Goal: Task Accomplishment & Management: Manage account settings

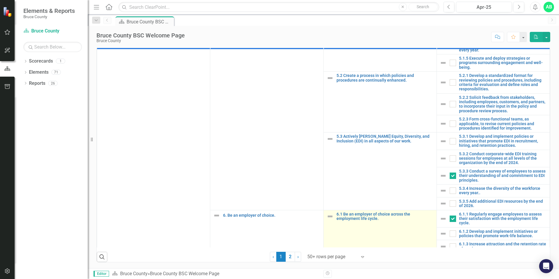
scroll to position [375, 0]
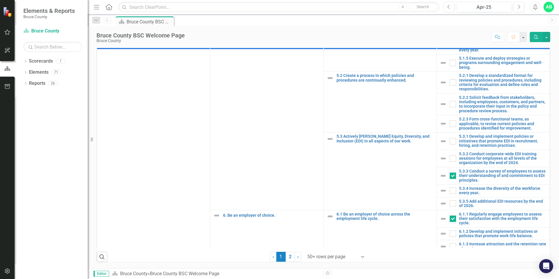
drag, startPoint x: 289, startPoint y: 256, endPoint x: 380, endPoint y: 193, distance: 111.4
click at [289, 256] on link "2" at bounding box center [290, 257] width 9 height 10
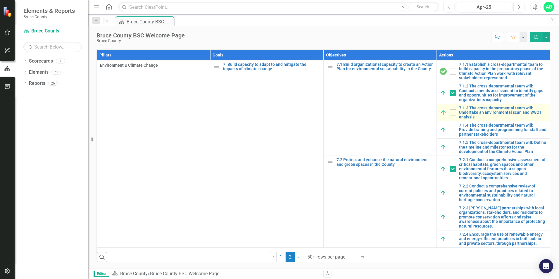
checkbox input "true"
checkbox input "false"
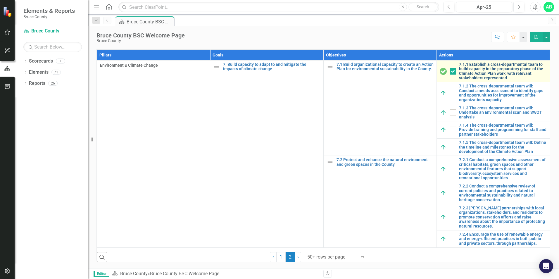
click at [482, 71] on link "7.1.1 Establish a cross-departmental team to build capacity in the preparatory …" at bounding box center [503, 71] width 88 height 18
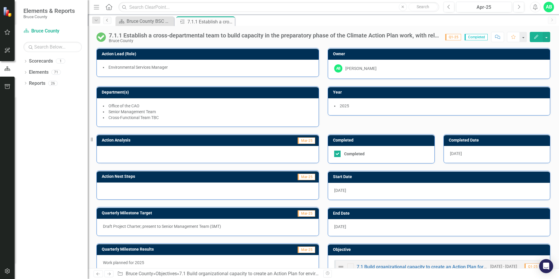
click at [107, 20] on icon "Previous" at bounding box center [107, 20] width 5 height 4
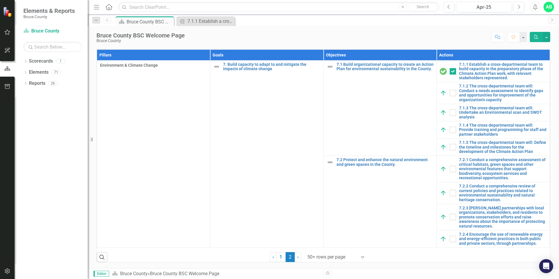
scroll to position [364, 0]
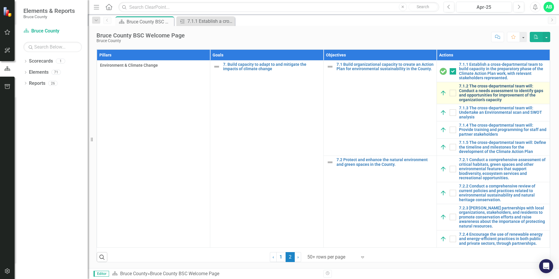
click at [471, 92] on link "7.1.2 The cross-departmental team will: Conduct a needs assessment to identify …" at bounding box center [503, 93] width 88 height 18
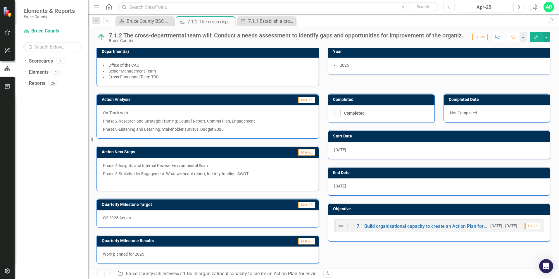
scroll to position [42, 0]
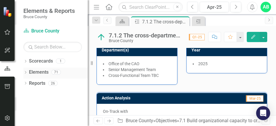
click at [77, 76] on div "Elements 71" at bounding box center [58, 73] width 59 height 11
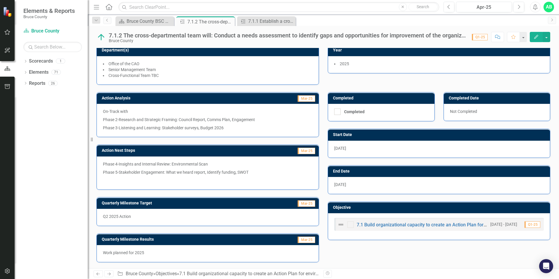
click at [34, 124] on div "Dropdown Scorecards 1 Bruce County Dropdown Elements 71 Dropdown Goal Goals 7 1…" at bounding box center [51, 167] width 73 height 223
click at [548, 37] on button "button" at bounding box center [547, 37] width 8 height 10
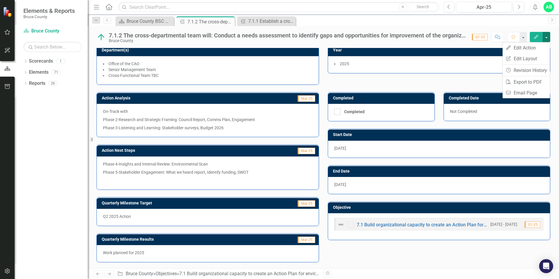
click at [548, 37] on button "button" at bounding box center [547, 37] width 8 height 10
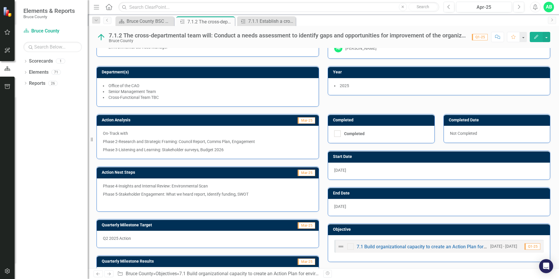
scroll to position [0, 0]
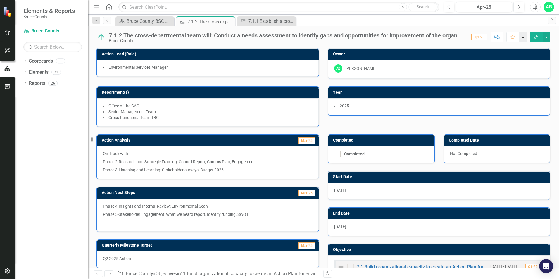
click at [525, 38] on button "button" at bounding box center [524, 37] width 8 height 10
click at [98, 7] on icon "Menu" at bounding box center [97, 7] width 8 height 6
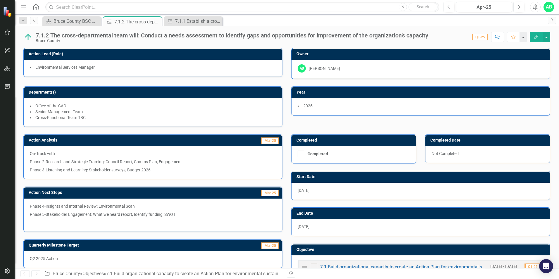
click at [32, 19] on icon "Previous" at bounding box center [34, 20] width 5 height 4
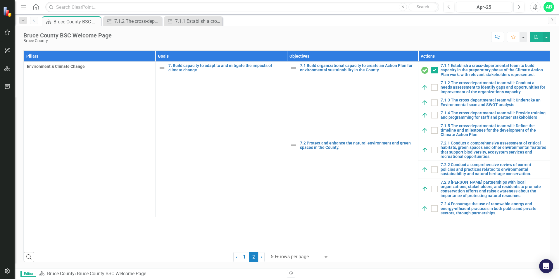
scroll to position [362, 0]
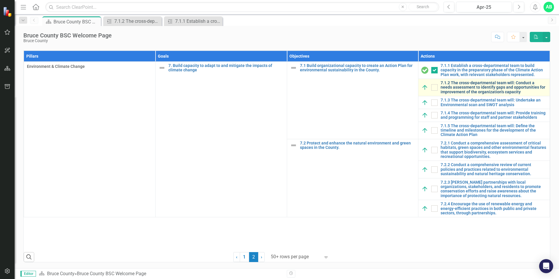
click at [459, 85] on link "7.1.2 The cross-departmental team will: Conduct a needs assessment to identify …" at bounding box center [494, 87] width 106 height 13
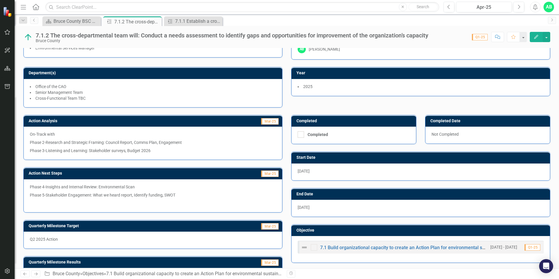
scroll to position [42, 0]
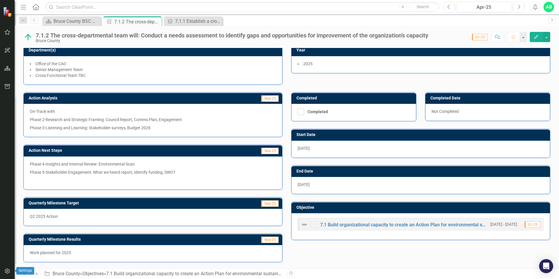
click at [8, 269] on icon "button" at bounding box center [7, 271] width 6 height 5
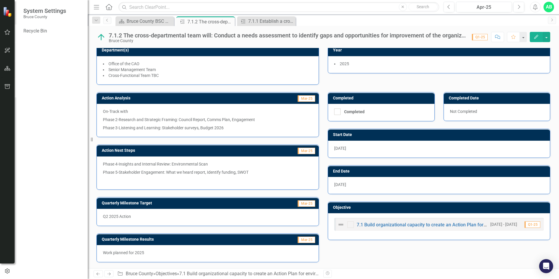
click at [549, 8] on div "AB" at bounding box center [549, 7] width 11 height 11
click at [479, 20] on div "Scorecard Bruce County BSC Welcome Page Close Action 7.1.2 The cross-department…" at bounding box center [329, 20] width 431 height 9
click at [104, 20] on link "Previous" at bounding box center [107, 20] width 8 height 7
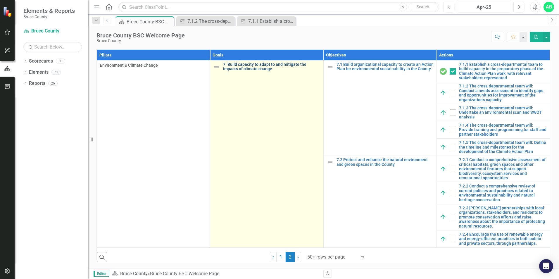
scroll to position [364, 0]
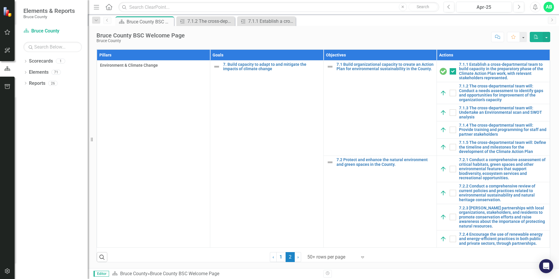
click at [109, 22] on icon "Previous" at bounding box center [107, 20] width 5 height 4
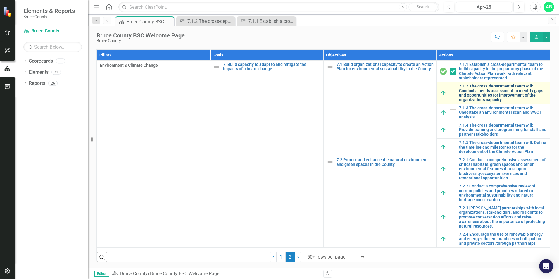
click at [472, 90] on link "7.1.2 The cross-departmental team will: Conduct a needs assessment to identify …" at bounding box center [503, 93] width 88 height 18
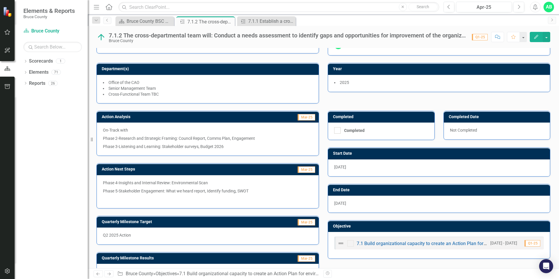
scroll to position [29, 0]
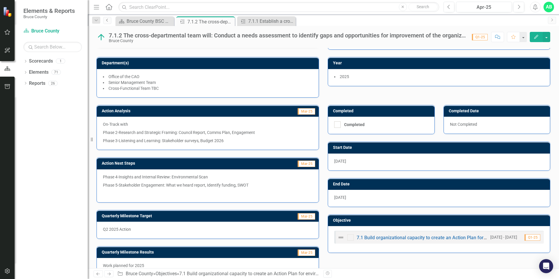
click at [108, 20] on icon "Previous" at bounding box center [107, 20] width 5 height 4
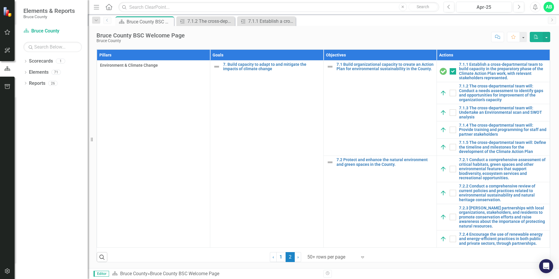
scroll to position [293, 0]
click at [484, 119] on link "7.1.3 The cross-departmental team will: Undertake an Environmental scan and SWO…" at bounding box center [503, 112] width 88 height 13
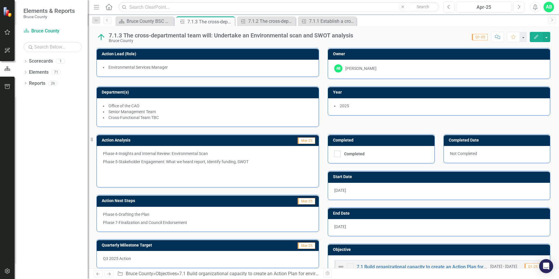
scroll to position [42, 0]
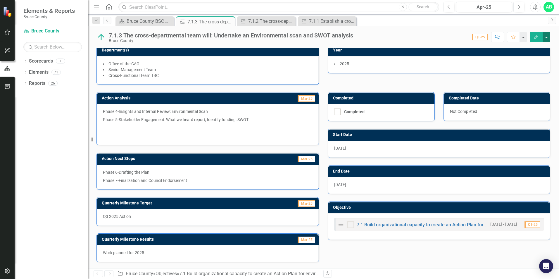
click at [547, 37] on button "button" at bounding box center [547, 37] width 8 height 10
click at [521, 20] on div "Scorecard Bruce County BSC Welcome Page Close Action 7.1.3 The cross-department…" at bounding box center [329, 20] width 431 height 9
click at [108, 20] on icon "Previous" at bounding box center [107, 20] width 5 height 4
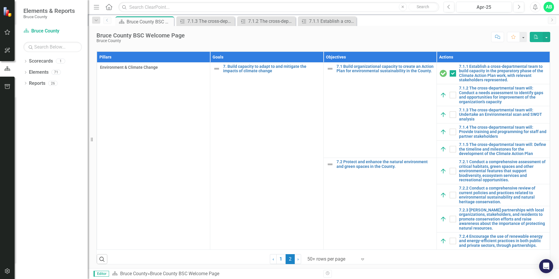
scroll to position [322, 0]
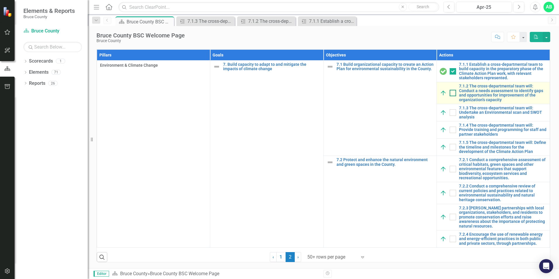
click at [451, 96] on div at bounding box center [453, 93] width 6 height 6
click at [451, 94] on input "checkbox" at bounding box center [452, 92] width 4 height 4
checkbox input "true"
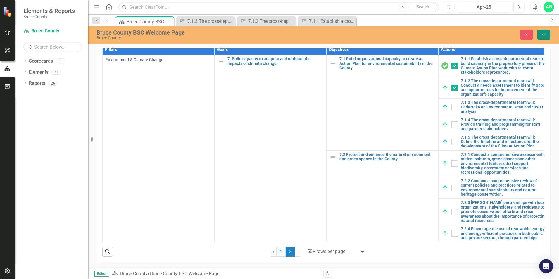
click at [545, 32] on icon "Save" at bounding box center [544, 34] width 5 height 4
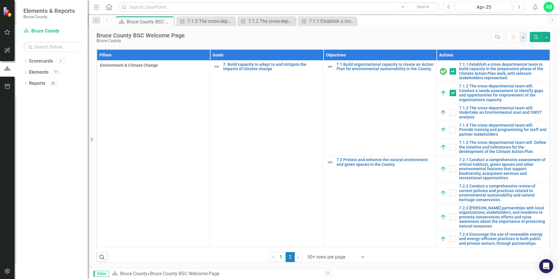
scroll to position [293, 0]
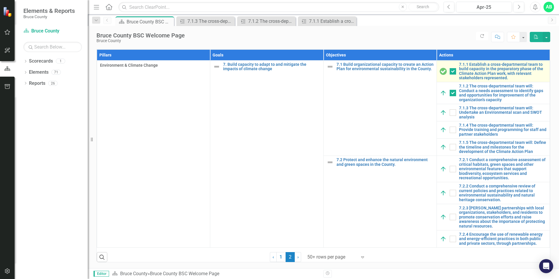
click at [450, 94] on input "checkbox" at bounding box center [452, 92] width 4 height 4
checkbox input "false"
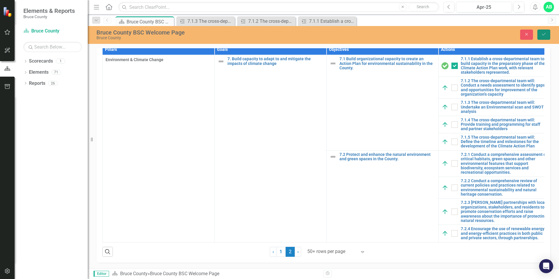
click at [543, 37] on button "Save" at bounding box center [544, 35] width 13 height 10
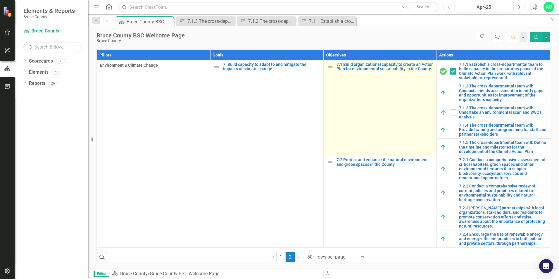
scroll to position [351, 0]
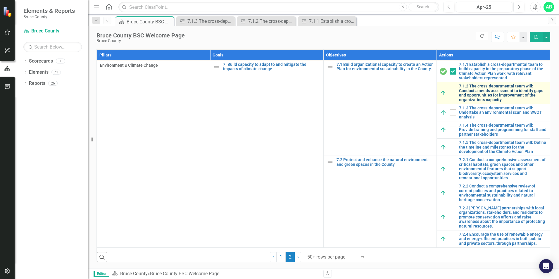
click at [472, 102] on link "7.1.2 The cross-departmental team will: Conduct a needs assessment to identify …" at bounding box center [503, 93] width 88 height 18
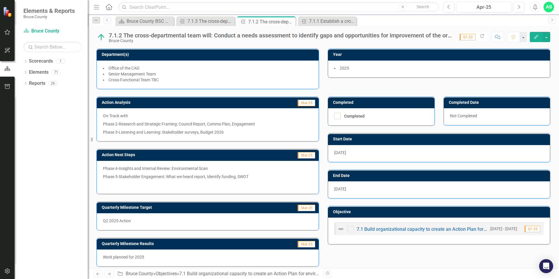
scroll to position [42, 0]
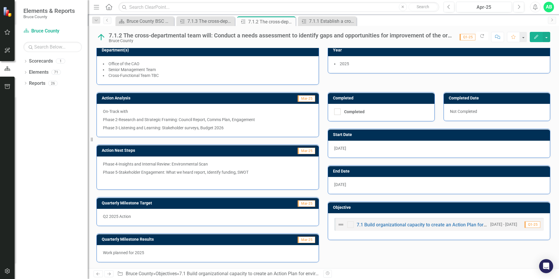
click at [148, 114] on p "On-Track with" at bounding box center [208, 112] width 210 height 7
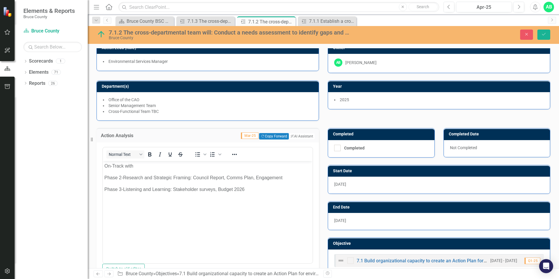
scroll to position [0, 0]
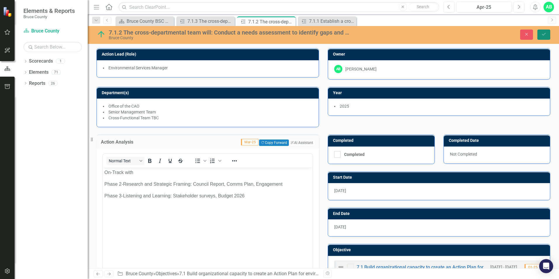
click at [547, 33] on button "Save" at bounding box center [544, 35] width 13 height 10
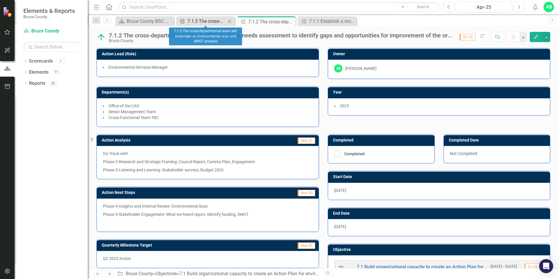
click at [196, 22] on div "7.1.3 The cross-departmental team will: Undertake an Environmental scan and SWO…" at bounding box center [207, 21] width 39 height 7
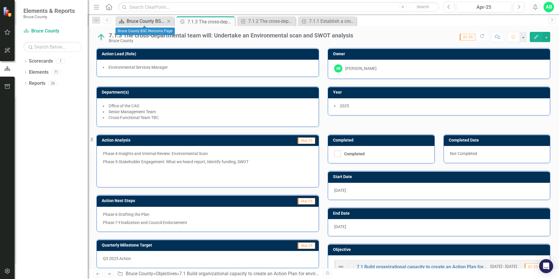
click at [157, 22] on div "Bruce County BSC Welcome Page" at bounding box center [146, 21] width 39 height 7
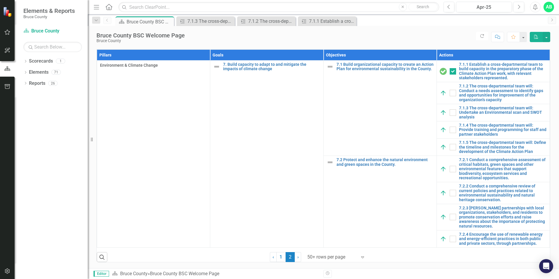
scroll to position [293, 0]
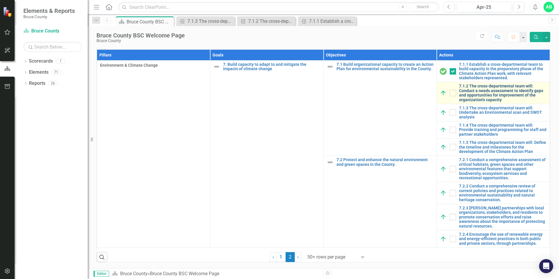
click at [476, 102] on link "7.1.2 The cross-departmental team will: Conduct a needs assessment to identify …" at bounding box center [503, 93] width 88 height 18
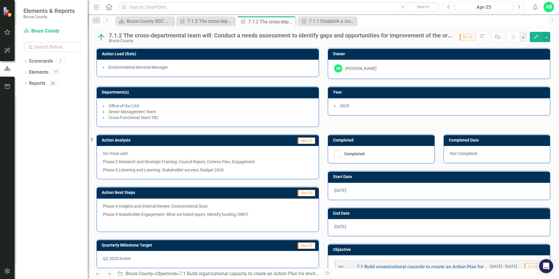
click at [202, 164] on p "Phase 2-Research and Strategic Framing: Council Report, Comms Plan, Engagement" at bounding box center [208, 162] width 210 height 8
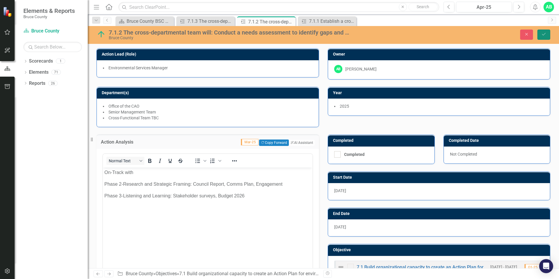
click at [542, 35] on icon "Save" at bounding box center [544, 34] width 5 height 4
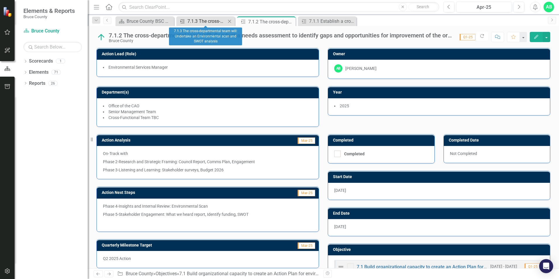
click at [197, 18] on div "7.1.3 The cross-departmental team will: Undertake an Environmental scan and SWO…" at bounding box center [207, 21] width 39 height 7
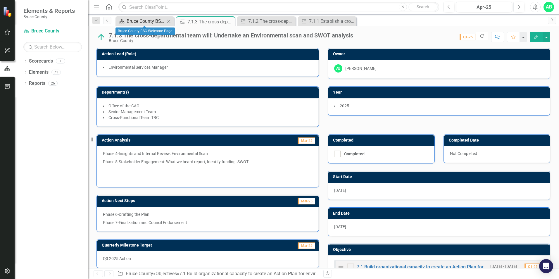
click at [145, 18] on div "Bruce County BSC Welcome Page" at bounding box center [146, 21] width 39 height 7
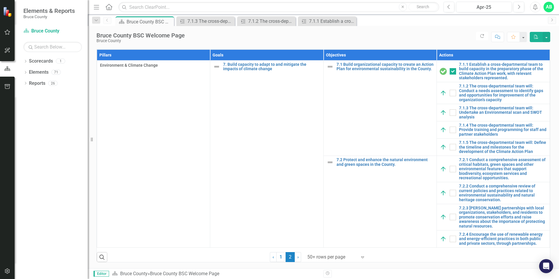
scroll to position [364, 0]
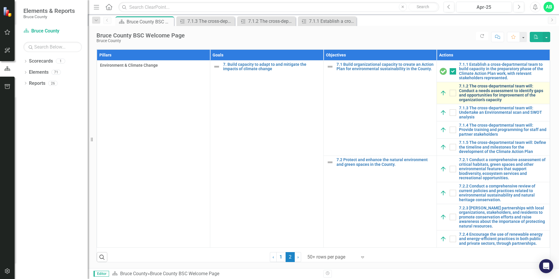
click at [475, 95] on link "7.1.2 The cross-departmental team will: Conduct a needs assessment to identify …" at bounding box center [503, 93] width 88 height 18
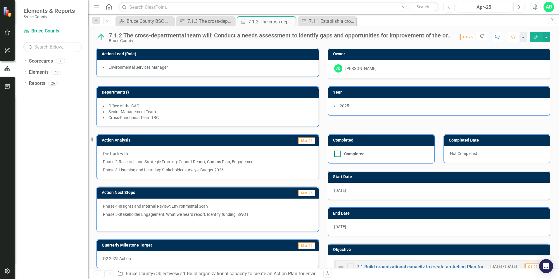
click at [338, 152] on div at bounding box center [337, 154] width 6 height 6
click at [338, 152] on input "Completed" at bounding box center [336, 153] width 4 height 4
checkbox input "true"
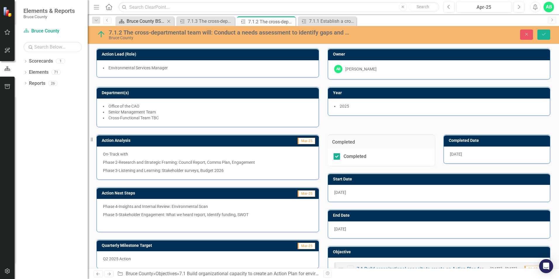
click at [137, 20] on div "Bruce County BSC Welcome Page" at bounding box center [146, 21] width 39 height 7
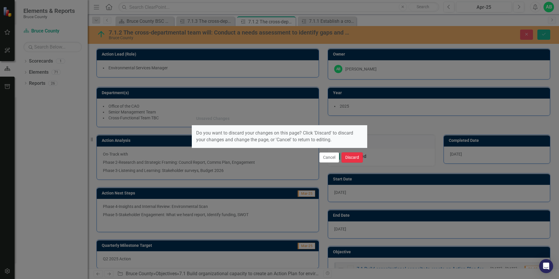
click at [350, 153] on button "Discard" at bounding box center [352, 157] width 21 height 10
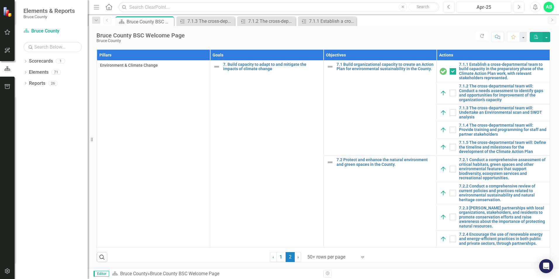
scroll to position [334, 0]
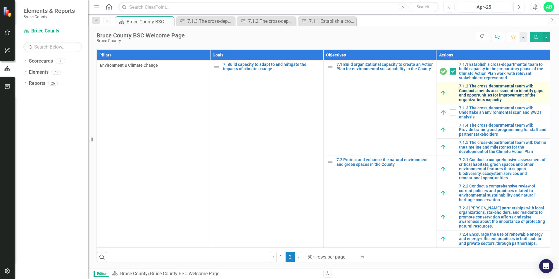
click at [492, 102] on link "7.1.2 The cross-departmental team will: Conduct a needs assessment to identify …" at bounding box center [503, 93] width 88 height 18
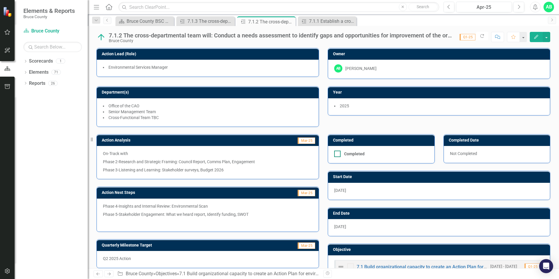
click at [337, 154] on div at bounding box center [337, 154] width 6 height 6
click at [337, 154] on input "Completed" at bounding box center [336, 153] width 4 height 4
checkbox input "true"
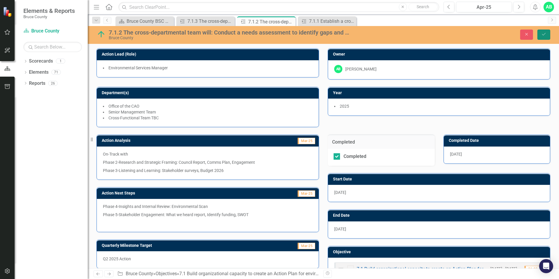
click at [544, 33] on icon "Save" at bounding box center [544, 34] width 5 height 4
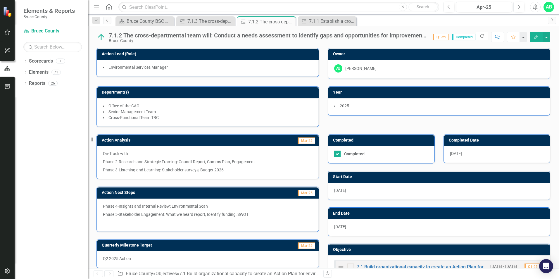
click at [105, 19] on icon "Previous" at bounding box center [107, 20] width 5 height 4
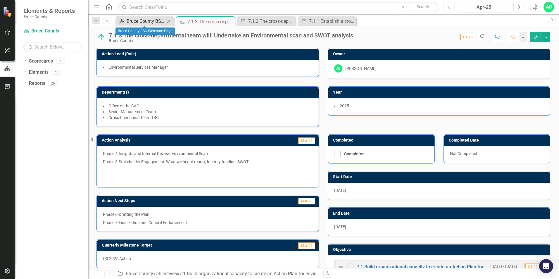
click at [149, 20] on div "Bruce County BSC Welcome Page" at bounding box center [146, 21] width 39 height 7
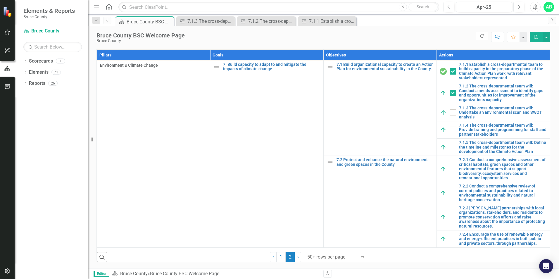
scroll to position [293, 0]
click at [487, 119] on link "7.1.3 The cross-departmental team will: Undertake an Environmental scan and SWO…" at bounding box center [503, 112] width 88 height 13
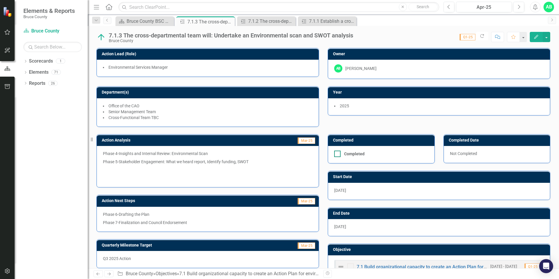
click at [335, 153] on input "Completed" at bounding box center [336, 153] width 4 height 4
checkbox input "true"
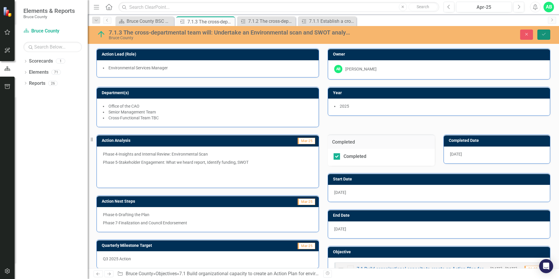
click at [541, 30] on button "Save" at bounding box center [544, 35] width 13 height 10
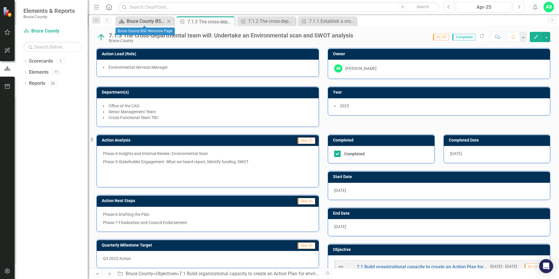
click at [152, 20] on div "Bruce County BSC Welcome Page" at bounding box center [146, 21] width 39 height 7
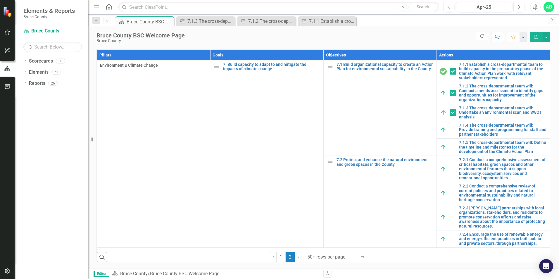
scroll to position [322, 0]
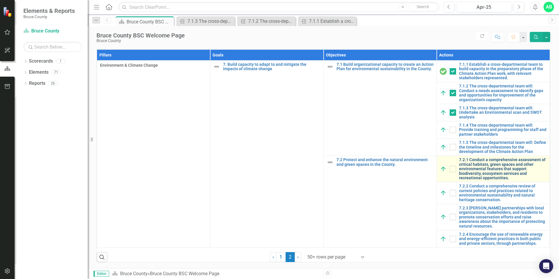
click at [489, 180] on link "7.2.1 Conduct a comprehensive assessment of critical habitats, green spaces and…" at bounding box center [503, 169] width 88 height 23
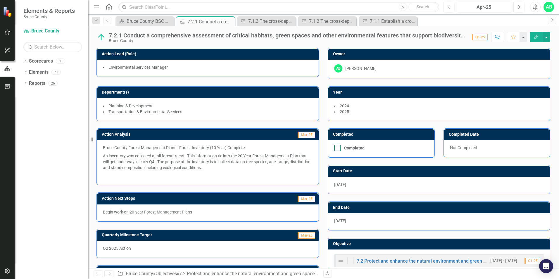
click at [336, 147] on div at bounding box center [337, 148] width 6 height 6
click at [336, 147] on input "Completed" at bounding box center [336, 147] width 4 height 4
checkbox input "true"
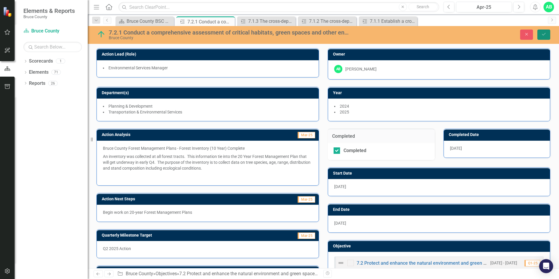
click at [544, 36] on icon "Save" at bounding box center [544, 34] width 5 height 4
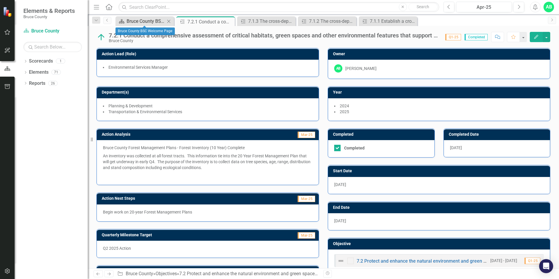
click at [145, 23] on div "Bruce County BSC Welcome Page" at bounding box center [146, 21] width 39 height 7
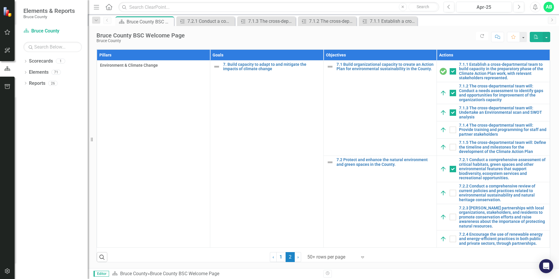
scroll to position [364, 0]
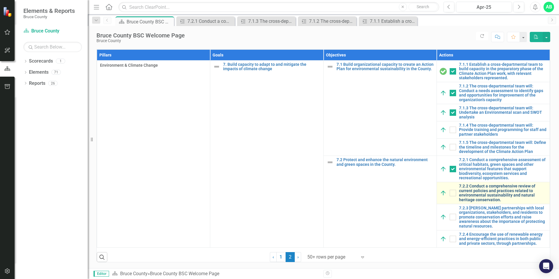
click at [497, 188] on link "7.2.2 Conduct a comprehensive review of current policies and practices related …" at bounding box center [503, 193] width 88 height 18
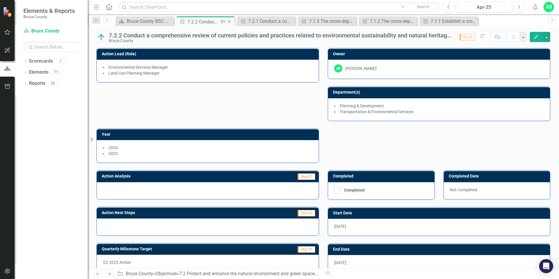
click at [230, 22] on icon "Close" at bounding box center [229, 21] width 6 height 5
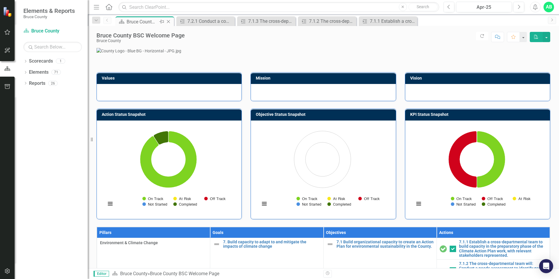
click at [155, 20] on div "Bruce County BSC Welcome Page" at bounding box center [142, 21] width 31 height 7
click at [151, 22] on div "Bruce County BSC Welcome Page" at bounding box center [142, 21] width 31 height 7
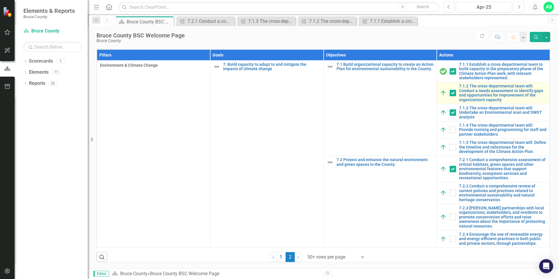
scroll to position [364, 0]
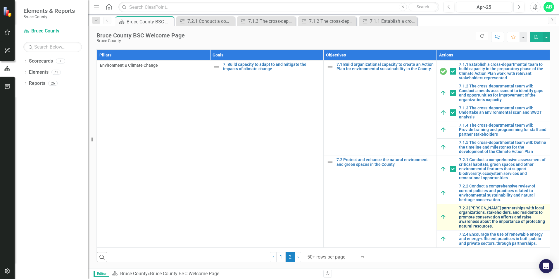
click at [498, 209] on link "7.2.3 [PERSON_NAME] partnerships with local organizations, stakeholders, and re…" at bounding box center [503, 217] width 88 height 23
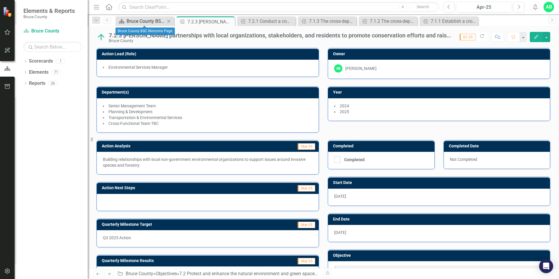
click at [146, 21] on div "Bruce County BSC Welcome Page" at bounding box center [146, 21] width 39 height 7
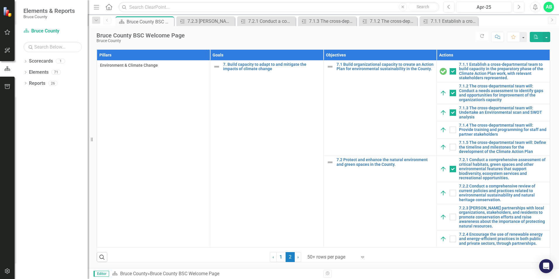
scroll to position [322, 0]
click at [553, 8] on div "AB" at bounding box center [549, 7] width 11 height 11
click at [279, 257] on link "1" at bounding box center [280, 257] width 9 height 10
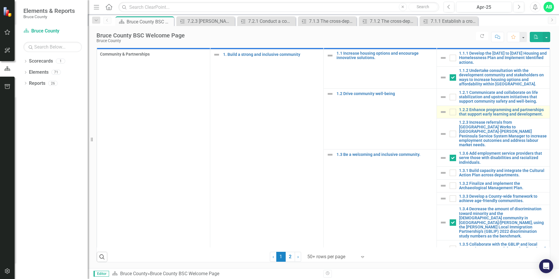
checkbox input "false"
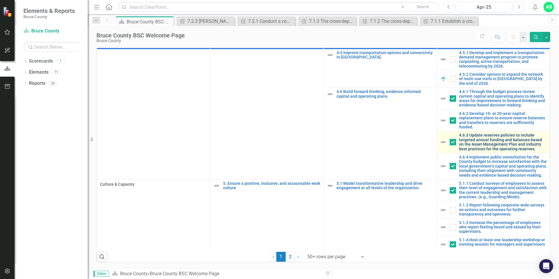
scroll to position [731, 0]
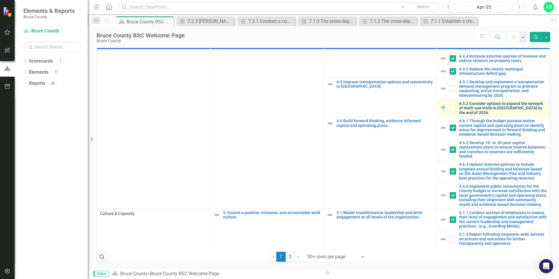
click at [472, 115] on link "4.5.2 Consider options to expand the network of multi-use trails in [GEOGRAPHIC…" at bounding box center [503, 108] width 88 height 13
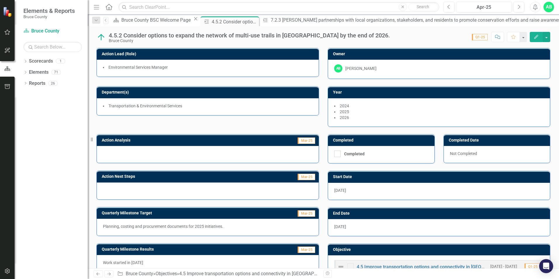
click at [171, 159] on div at bounding box center [208, 154] width 222 height 17
click at [483, 36] on span "Q1-25" at bounding box center [480, 37] width 16 height 6
click at [481, 37] on span "Q1-25" at bounding box center [480, 37] width 16 height 6
drag, startPoint x: 481, startPoint y: 37, endPoint x: 475, endPoint y: 37, distance: 5.6
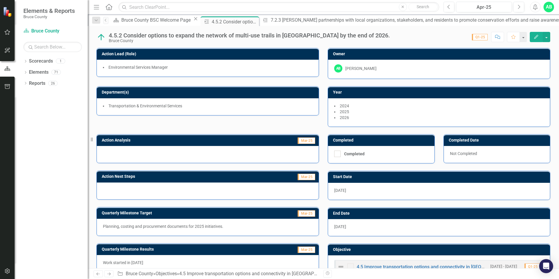
click at [475, 37] on span "Q1-25" at bounding box center [480, 37] width 16 height 6
click at [150, 19] on div "Bruce County BSC Welcome Page" at bounding box center [156, 19] width 71 height 7
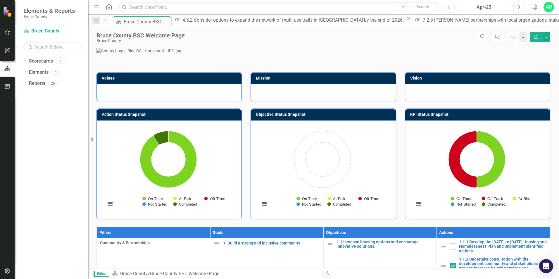
click at [477, 8] on div "Apr-25" at bounding box center [484, 7] width 52 height 7
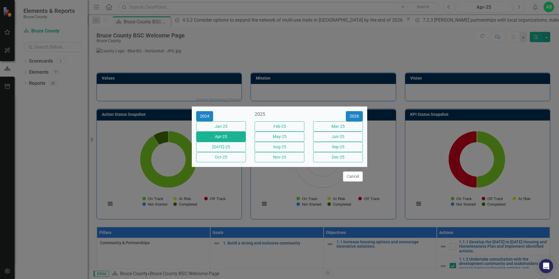
click at [529, 73] on div "Select Reporting Period 2024 2025 [DATE]-25 Feb-25 Mar-25 Apr-25 May-25 Jun-25 …" at bounding box center [279, 139] width 559 height 279
click at [534, 70] on div "Select Reporting Period 2024 2025 [DATE]-25 Feb-25 Mar-25 Apr-25 May-25 Jun-25 …" at bounding box center [279, 139] width 559 height 279
click at [357, 182] on button "Cancel" at bounding box center [353, 176] width 20 height 10
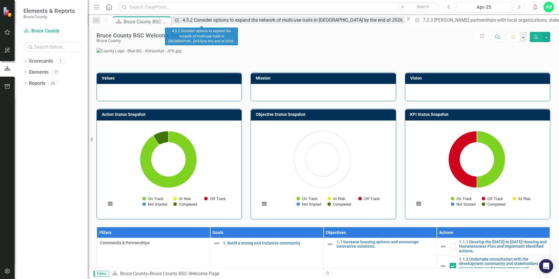
click at [212, 23] on div "4.5.2 Consider options to expand the network of multi-use trails in [GEOGRAPHIC…" at bounding box center [294, 19] width 223 height 7
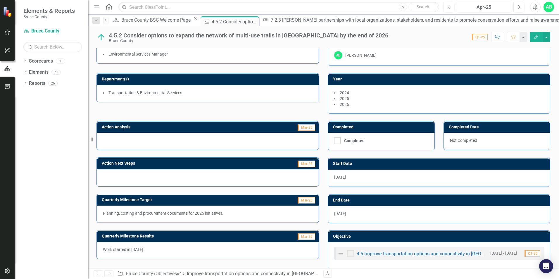
scroll to position [20, 0]
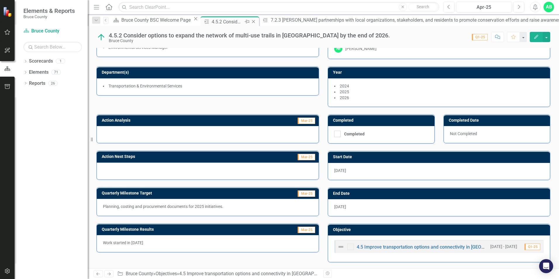
click at [252, 21] on icon at bounding box center [253, 21] width 3 height 3
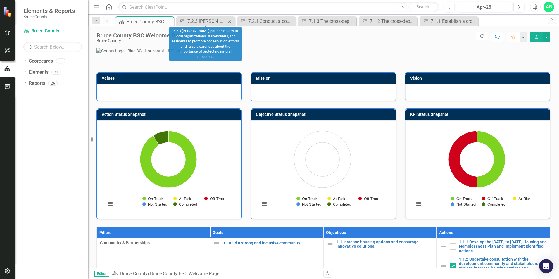
click at [229, 20] on icon "Close" at bounding box center [230, 21] width 6 height 5
click at [231, 20] on icon at bounding box center [229, 21] width 3 height 3
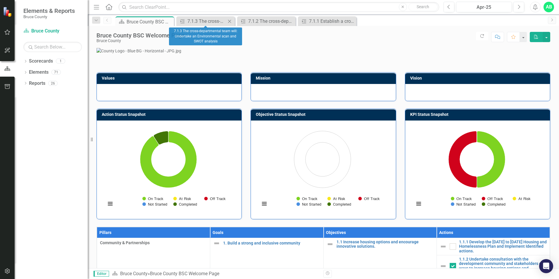
click at [231, 20] on icon "Close" at bounding box center [230, 21] width 6 height 5
click at [0, 0] on icon "Close" at bounding box center [0, 0] width 0 height 0
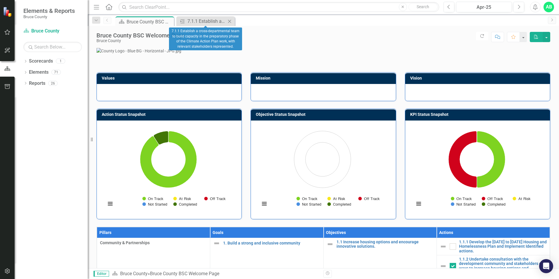
click at [230, 23] on icon "Close" at bounding box center [230, 21] width 6 height 5
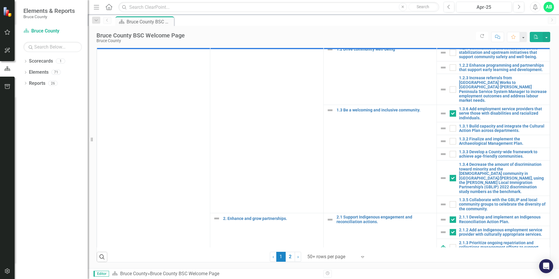
scroll to position [146, 0]
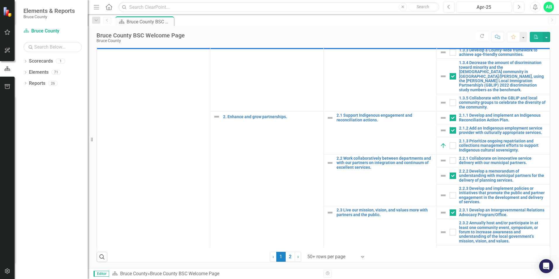
drag, startPoint x: 288, startPoint y: 259, endPoint x: 307, endPoint y: 245, distance: 23.9
click at [288, 259] on link "2" at bounding box center [290, 257] width 9 height 10
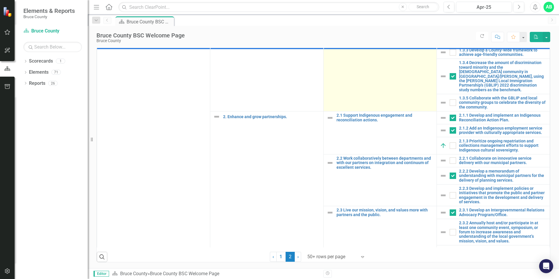
scroll to position [0, 0]
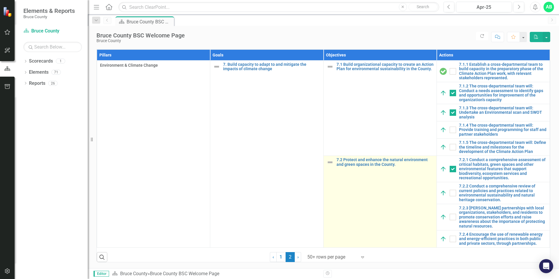
checkbox input "true"
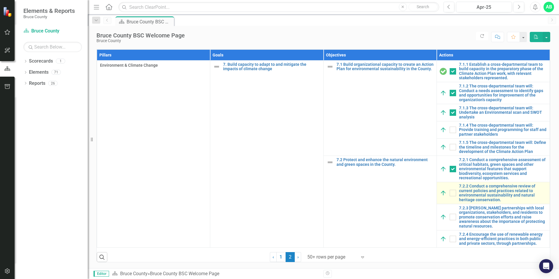
scroll to position [364, 0]
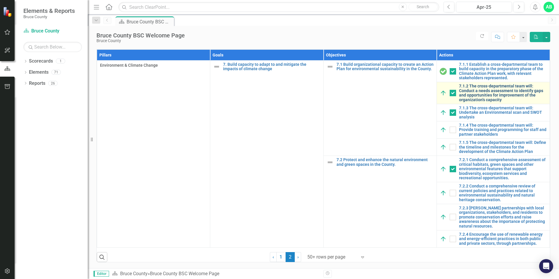
click at [482, 91] on link "7.1.2 The cross-departmental team will: Conduct a needs assessment to identify …" at bounding box center [503, 93] width 88 height 18
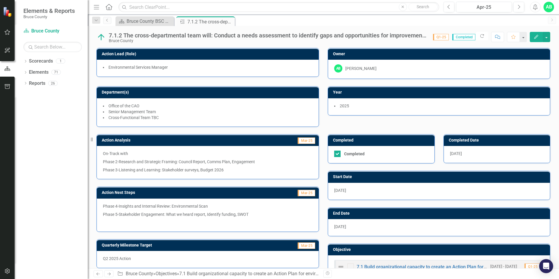
click at [458, 152] on span "[DATE]" at bounding box center [456, 153] width 12 height 5
click at [337, 152] on div at bounding box center [337, 154] width 6 height 6
click at [337, 152] on input "Completed" at bounding box center [336, 153] width 4 height 4
checkbox input "false"
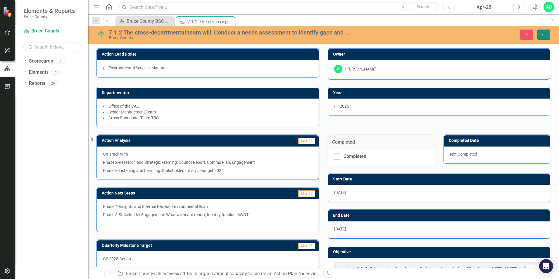
click at [542, 32] on button "Save" at bounding box center [544, 35] width 13 height 10
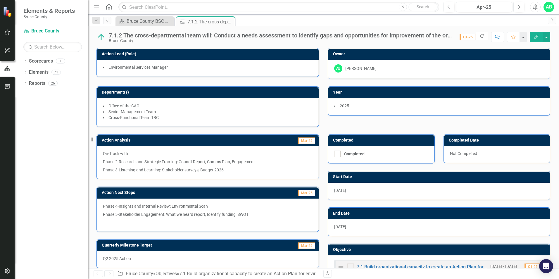
click at [468, 38] on span "Q1-25" at bounding box center [468, 37] width 16 height 6
click at [523, 38] on button "button" at bounding box center [524, 37] width 8 height 10
click at [547, 36] on button "button" at bounding box center [547, 37] width 8 height 10
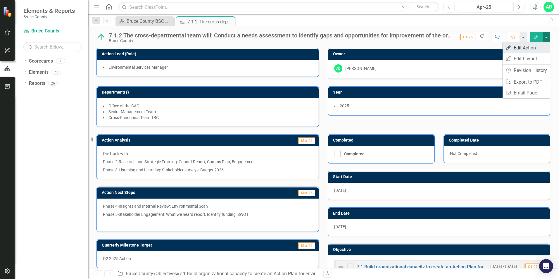
click at [535, 47] on link "Edit Edit Action" at bounding box center [526, 47] width 47 height 11
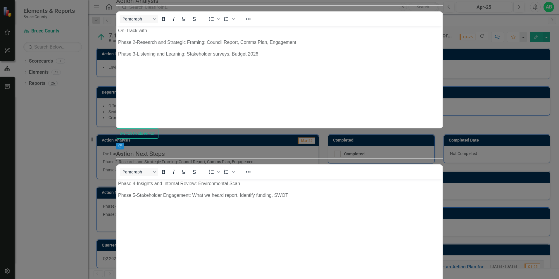
scroll to position [234, 0]
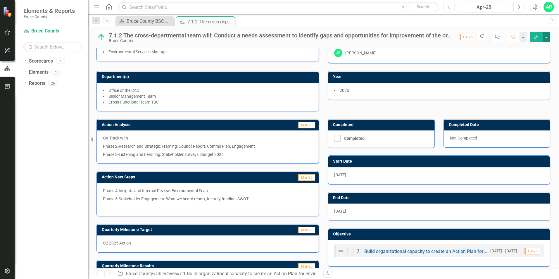
scroll to position [29, 0]
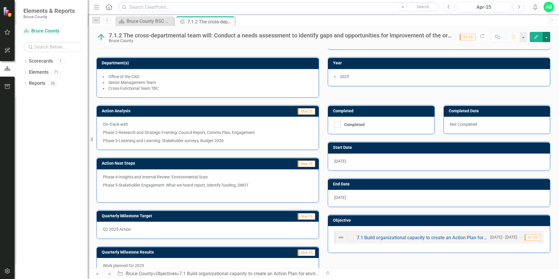
click at [549, 35] on button "button" at bounding box center [547, 37] width 8 height 10
click at [536, 48] on link "Edit Edit Action" at bounding box center [526, 47] width 47 height 11
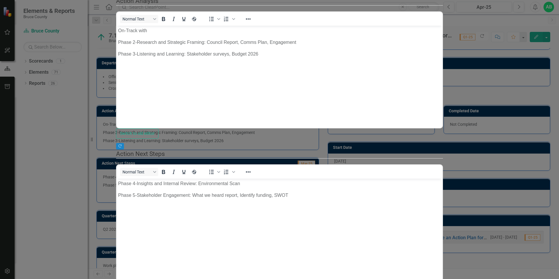
scroll to position [263, 0]
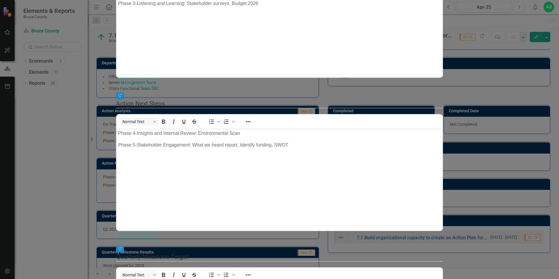
scroll to position [401, 0]
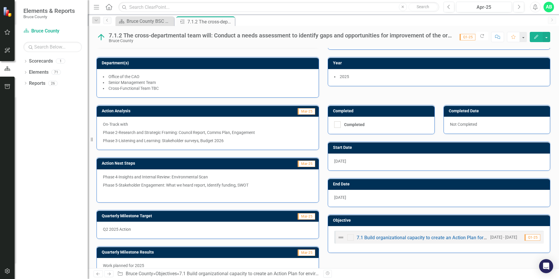
click at [466, 37] on span "Q1-25" at bounding box center [468, 37] width 16 height 6
click at [464, 37] on span "Q1-25" at bounding box center [468, 37] width 16 height 6
